Goal: Task Accomplishment & Management: Manage account settings

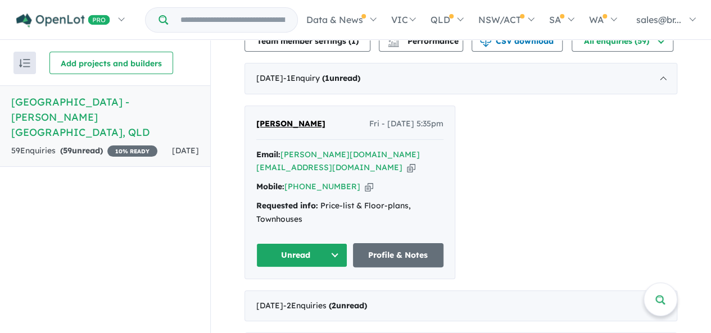
scroll to position [281, 0]
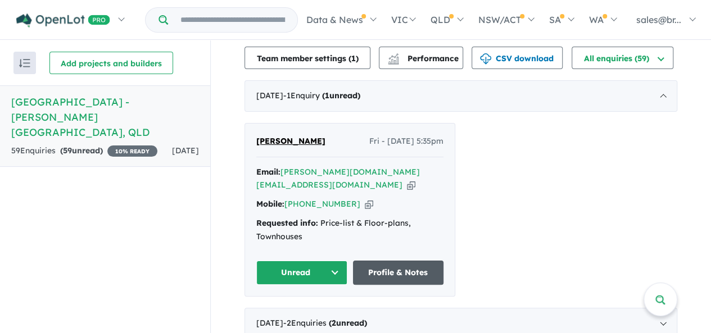
click at [373, 261] on link "Profile & Notes" at bounding box center [398, 273] width 91 height 24
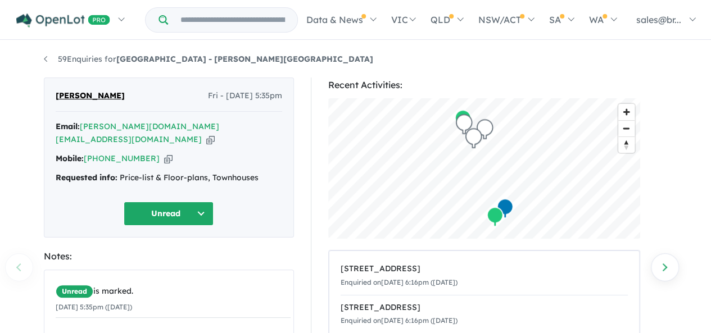
click at [204, 202] on button "Unread" at bounding box center [169, 214] width 90 height 24
click at [257, 202] on div "Unread Unread Assigned Re-engage Appointment Made an offer Holding deposit Cont…" at bounding box center [169, 214] width 227 height 24
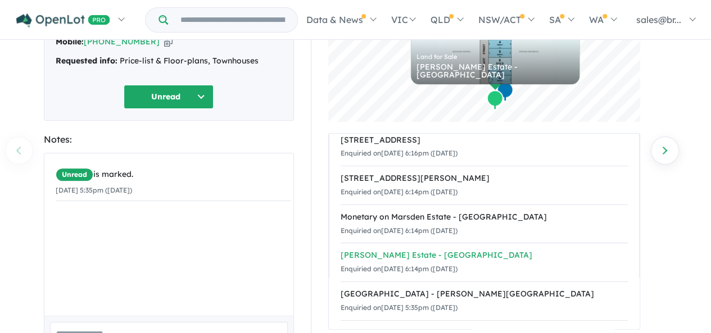
scroll to position [108, 0]
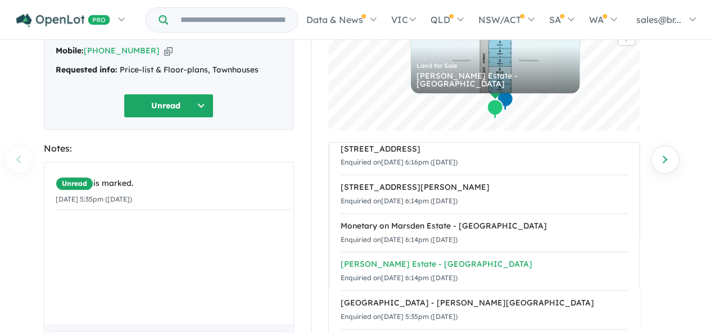
click at [410, 265] on div "Elliot Grove Estate - Carseldine" at bounding box center [484, 264] width 287 height 13
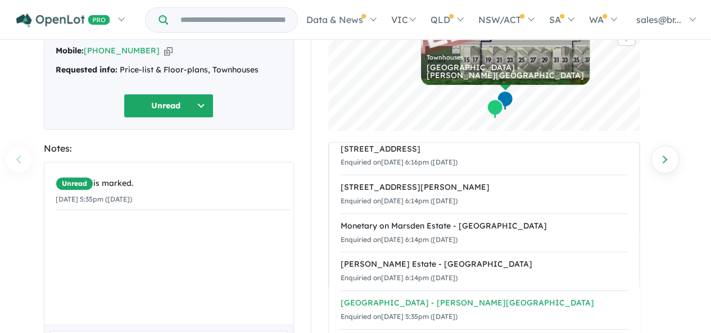
click at [419, 304] on div "[GEOGRAPHIC_DATA] - [PERSON_NAME][GEOGRAPHIC_DATA]" at bounding box center [484, 303] width 287 height 13
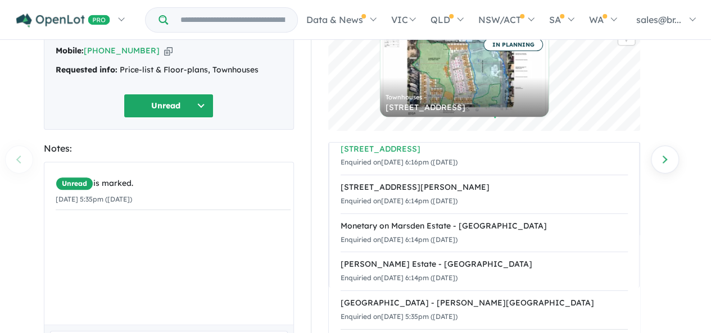
click at [428, 151] on div "197-205 Marsden Road - Kallangur" at bounding box center [484, 149] width 287 height 13
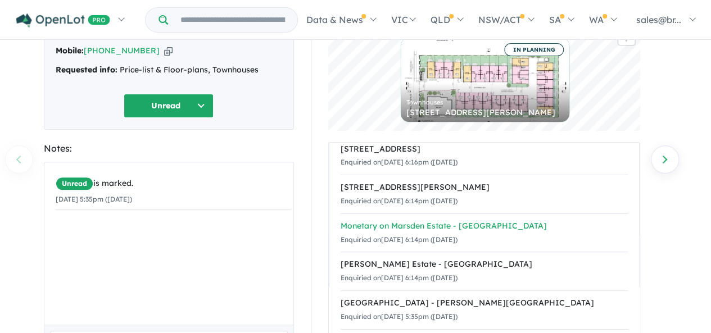
click at [388, 227] on div "Monetary on Marsden Estate - Kallangur" at bounding box center [484, 226] width 287 height 13
click at [418, 190] on div "145 Duffield Road - Kallangur" at bounding box center [484, 187] width 287 height 13
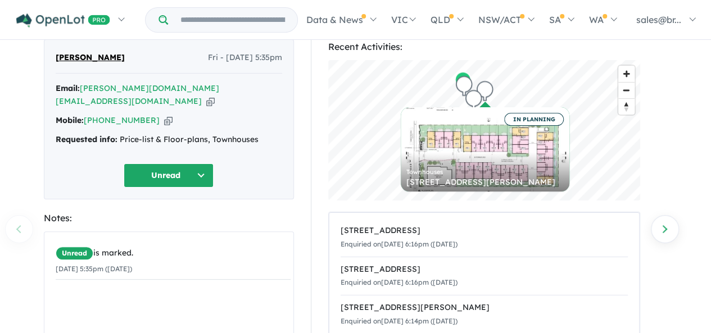
scroll to position [0, 0]
